Goal: Obtain resource: Obtain resource

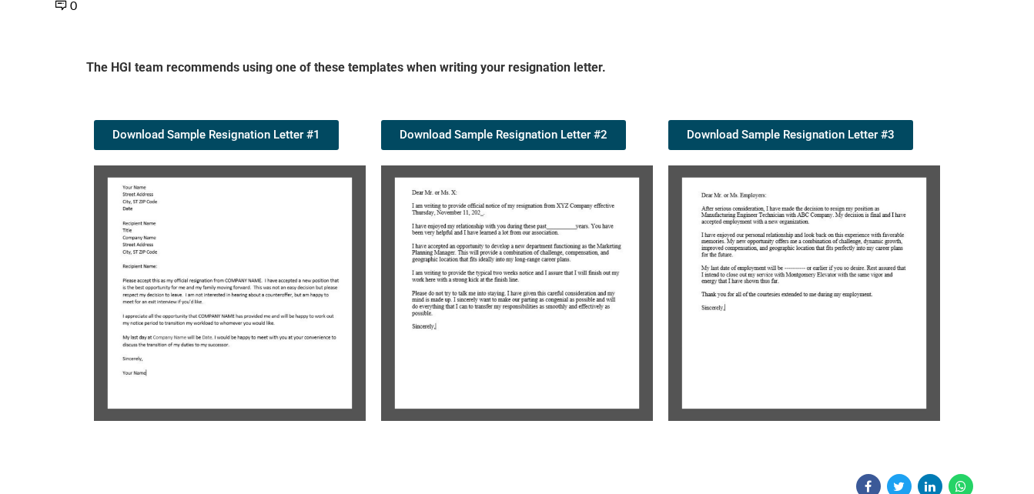
scroll to position [231, 0]
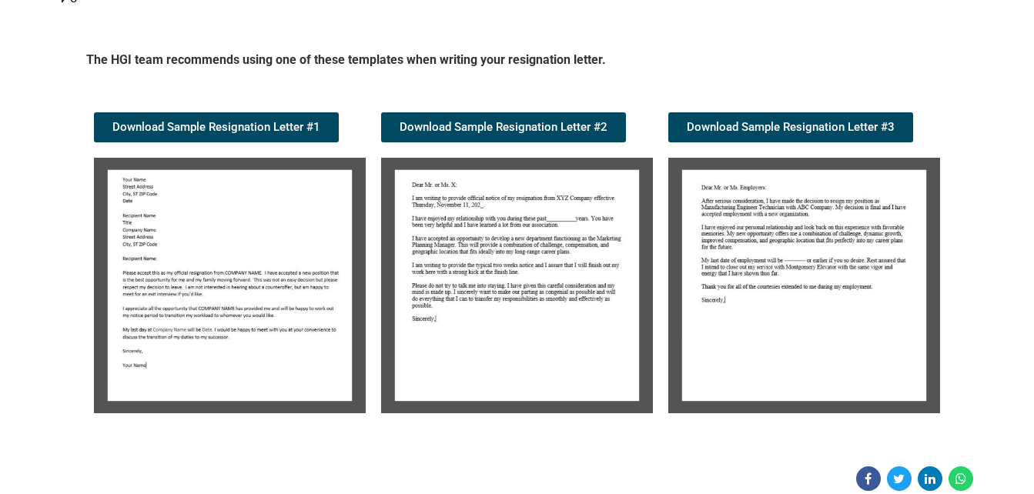
click at [208, 294] on img at bounding box center [230, 286] width 272 height 256
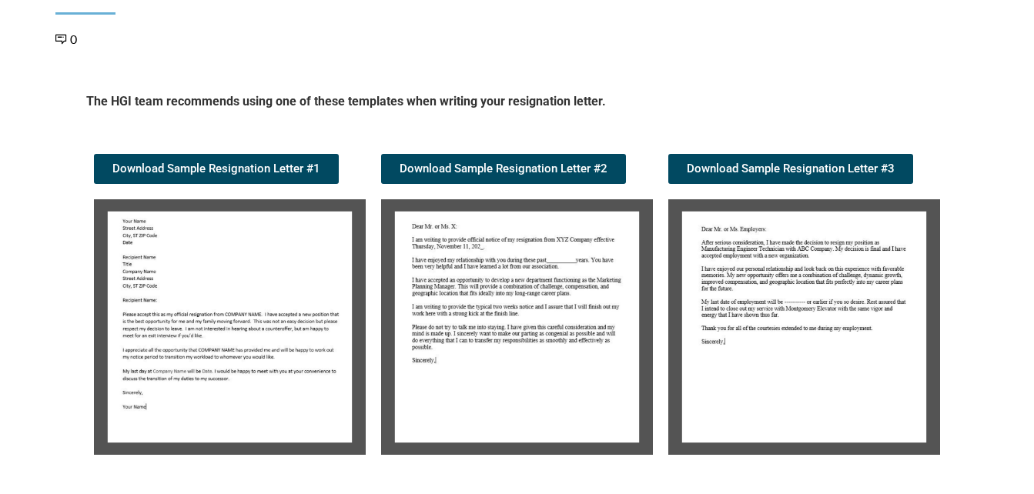
scroll to position [385, 0]
